Goal: Information Seeking & Learning: Understand process/instructions

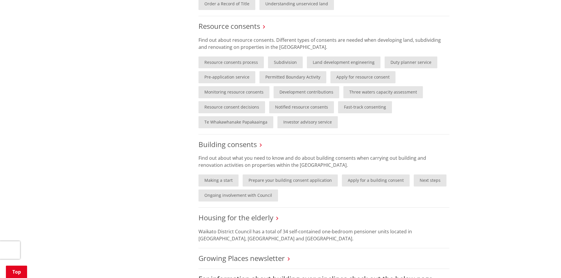
scroll to position [353, 0]
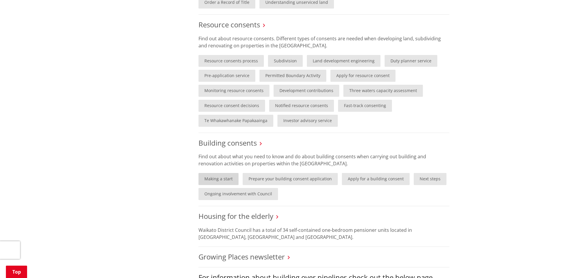
click at [222, 179] on link "Making a start" at bounding box center [219, 179] width 40 height 12
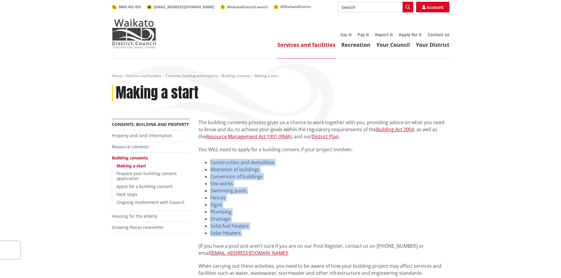
drag, startPoint x: 210, startPoint y: 163, endPoint x: 283, endPoint y: 230, distance: 99.4
click at [283, 230] on ul "Construction and demolition Alteration of buildings Conversion of buildings Sit…" at bounding box center [324, 198] width 251 height 78
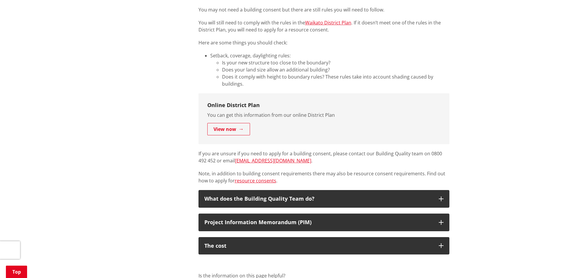
scroll to position [324, 0]
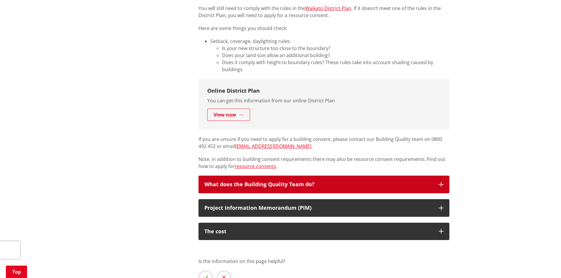
click at [439, 184] on icon "button" at bounding box center [441, 184] width 5 height 5
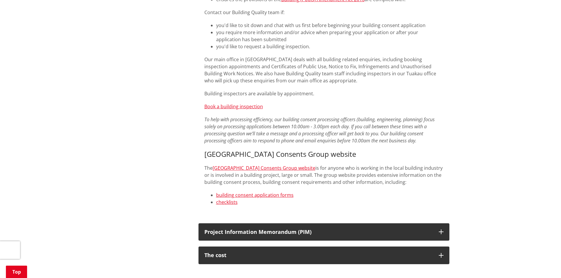
scroll to position [619, 0]
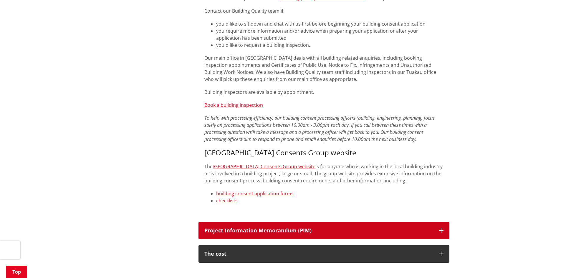
click at [440, 228] on icon "button" at bounding box center [441, 230] width 5 height 5
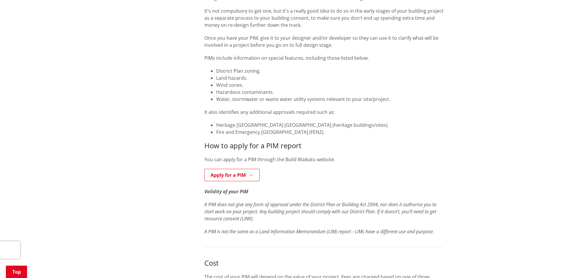
scroll to position [1002, 0]
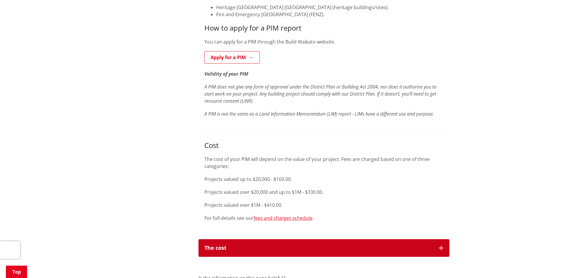
click at [437, 239] on button "The cost" at bounding box center [324, 248] width 251 height 18
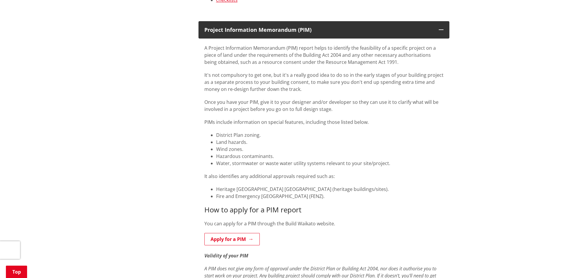
scroll to position [766, 0]
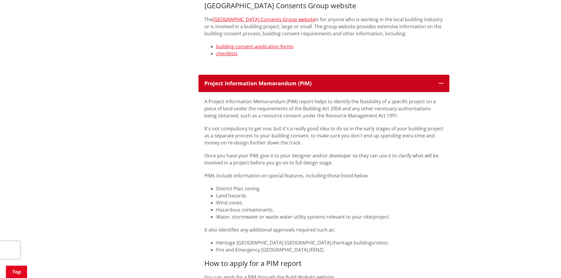
click at [438, 78] on button "Project Information Memorandum (PIM)" at bounding box center [324, 84] width 251 height 18
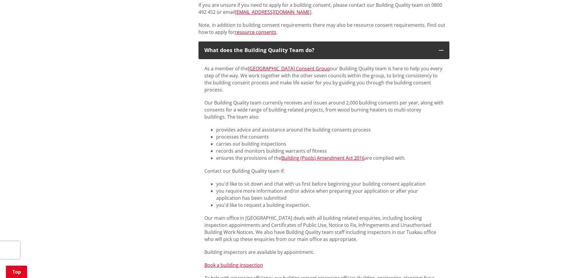
scroll to position [619, 0]
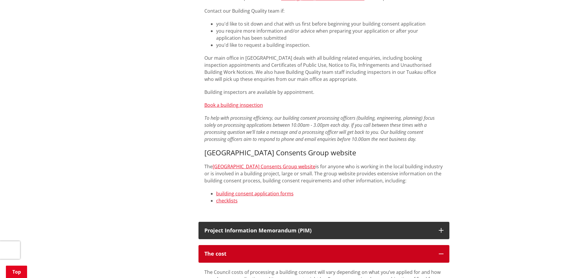
click at [442, 252] on icon "button" at bounding box center [441, 254] width 5 height 5
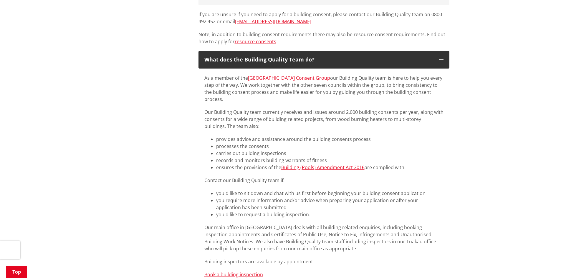
scroll to position [353, 0]
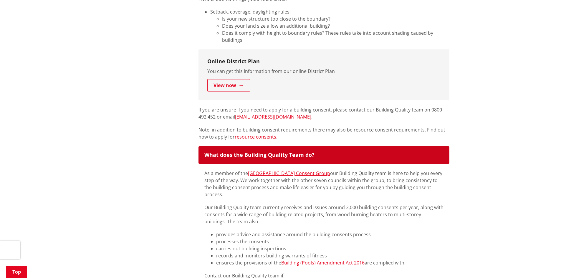
click at [444, 155] on button "What does the Building Quality Team do?" at bounding box center [324, 155] width 251 height 18
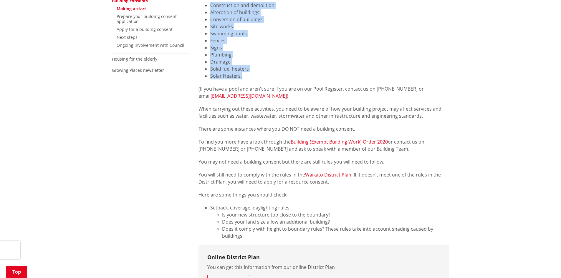
scroll to position [88, 0]
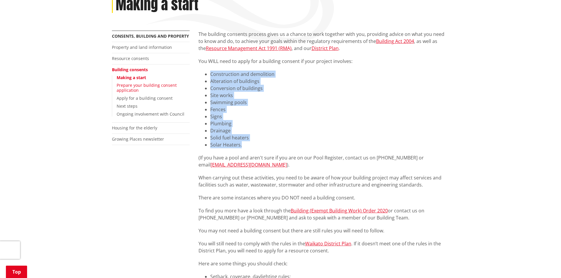
click at [140, 88] on link "Prepare your building consent application" at bounding box center [147, 87] width 60 height 11
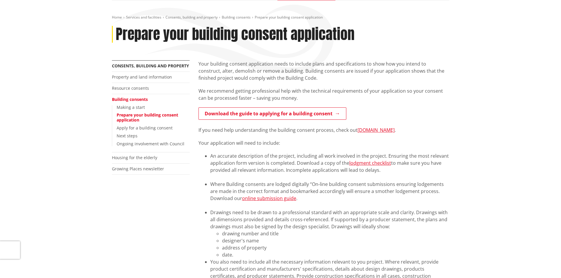
scroll to position [59, 0]
click at [375, 163] on link "lodgment checklist" at bounding box center [370, 163] width 42 height 6
